Goal: Task Accomplishment & Management: Complete application form

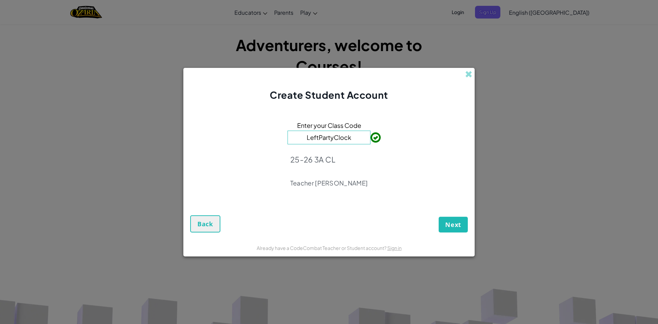
click at [342, 137] on input "LeftPartyClock" at bounding box center [329, 138] width 83 height 14
click at [350, 141] on input "LeftPartyClock" at bounding box center [329, 138] width 83 height 14
click at [457, 223] on span "Next" at bounding box center [453, 224] width 16 height 8
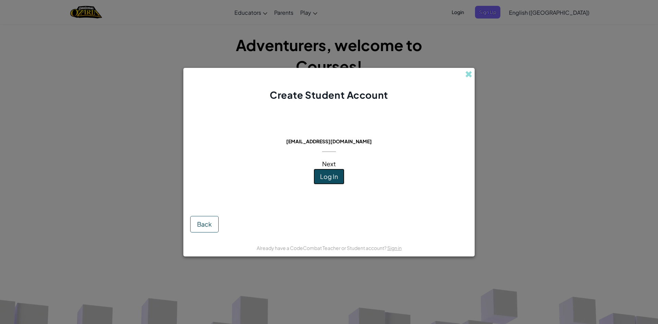
click at [331, 174] on span "Log In" at bounding box center [329, 176] width 18 height 8
